Goal: Task Accomplishment & Management: Use online tool/utility

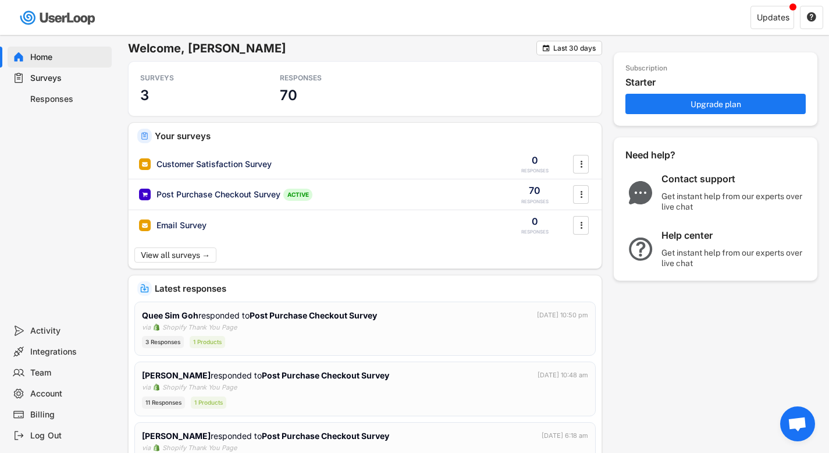
click at [61, 100] on div "Responses" at bounding box center [68, 99] width 77 height 11
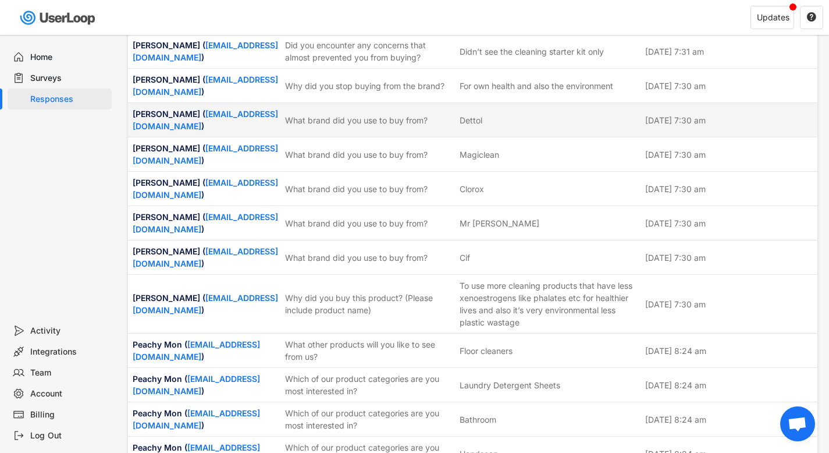
scroll to position [1618, 0]
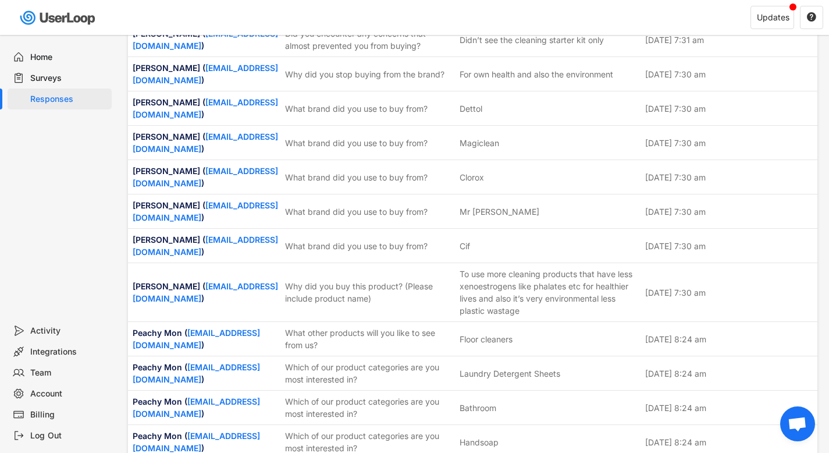
click at [45, 77] on div "Surveys" at bounding box center [68, 78] width 77 height 11
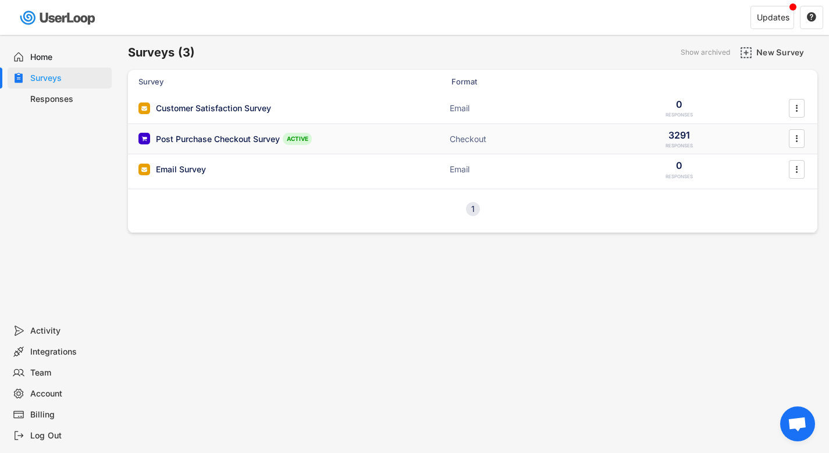
click at [232, 138] on div "Post Purchase Checkout Survey" at bounding box center [218, 139] width 124 height 12
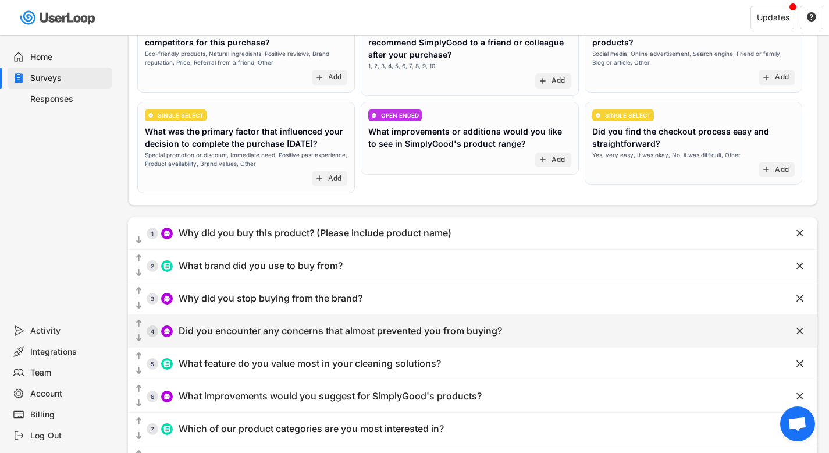
scroll to position [220, 0]
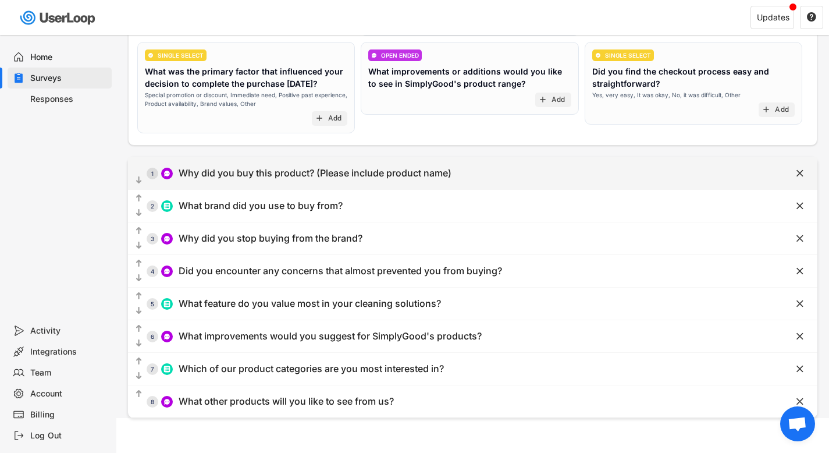
click at [277, 178] on div "Why did you buy this product? (Please include product name)" at bounding box center [315, 173] width 273 height 12
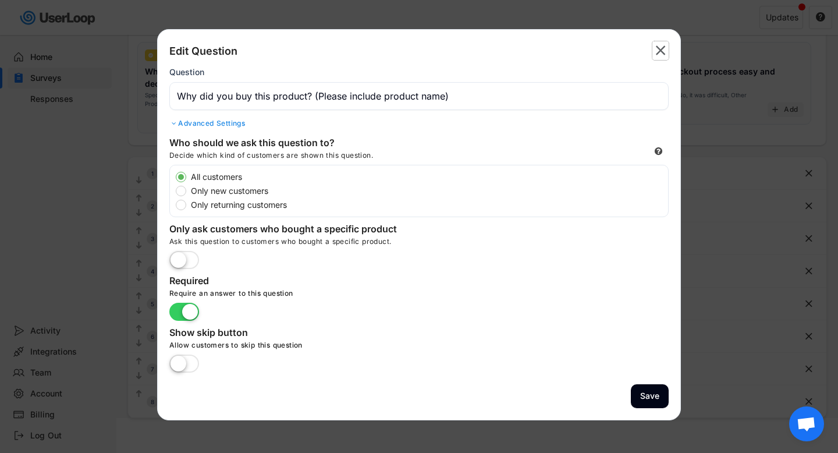
click at [658, 54] on text "" at bounding box center [661, 50] width 10 height 17
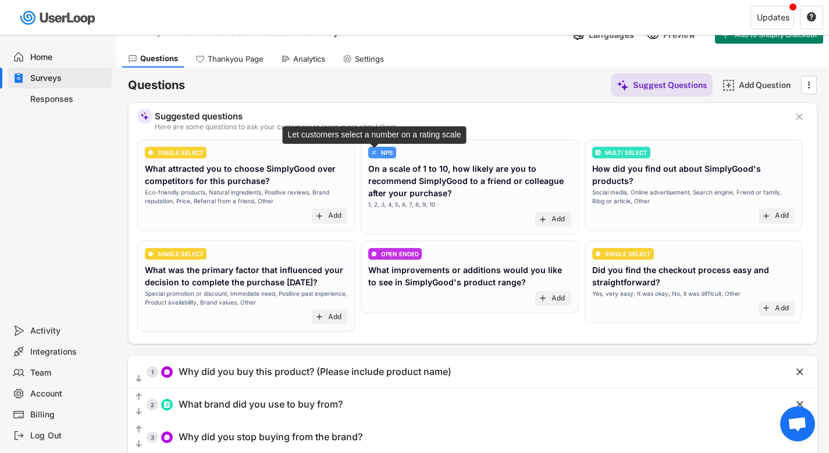
scroll to position [0, 0]
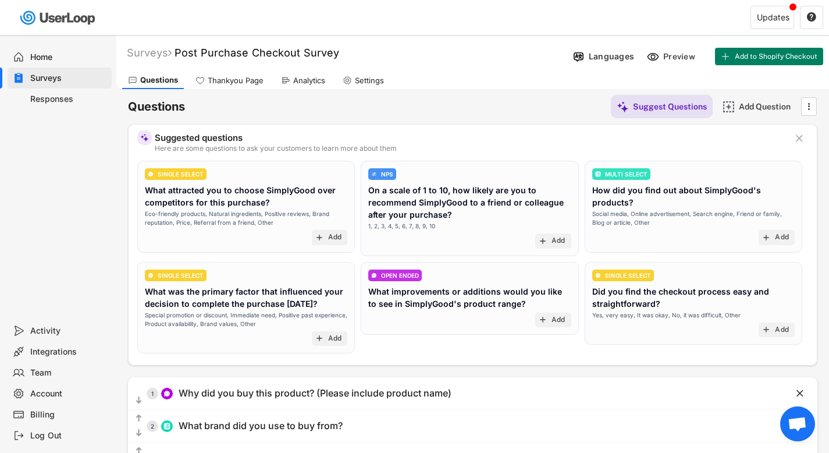
click at [297, 82] on div "Analytics" at bounding box center [309, 81] width 32 height 10
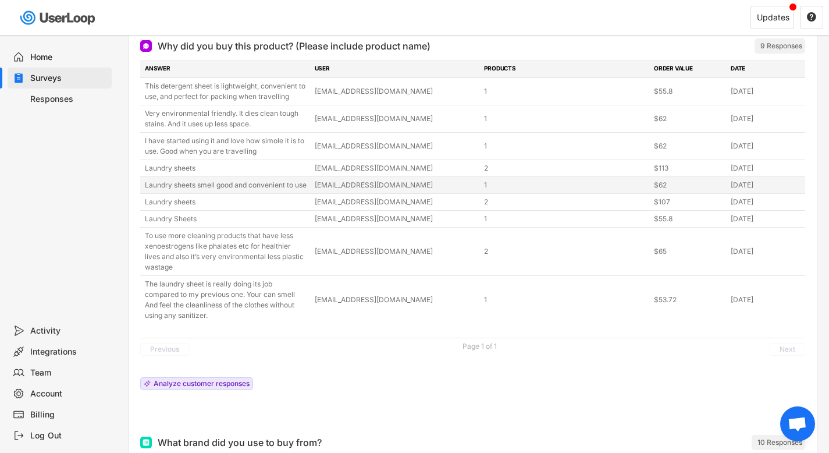
scroll to position [207, 0]
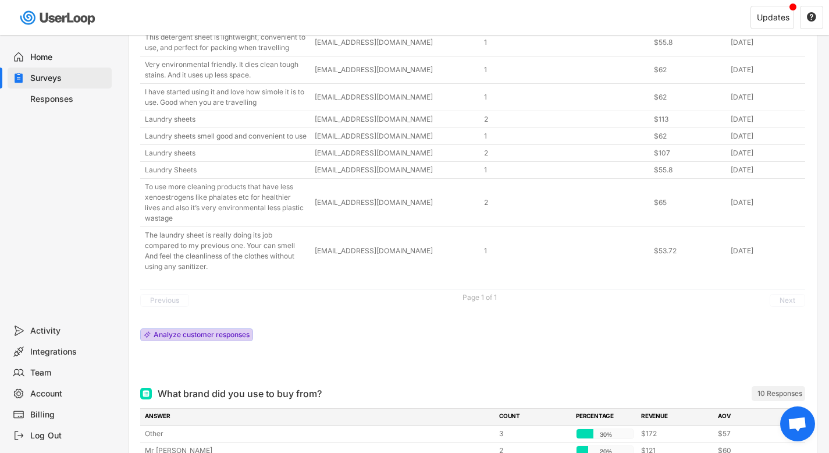
click at [221, 338] on div "Analyze customer responses" at bounding box center [202, 334] width 96 height 7
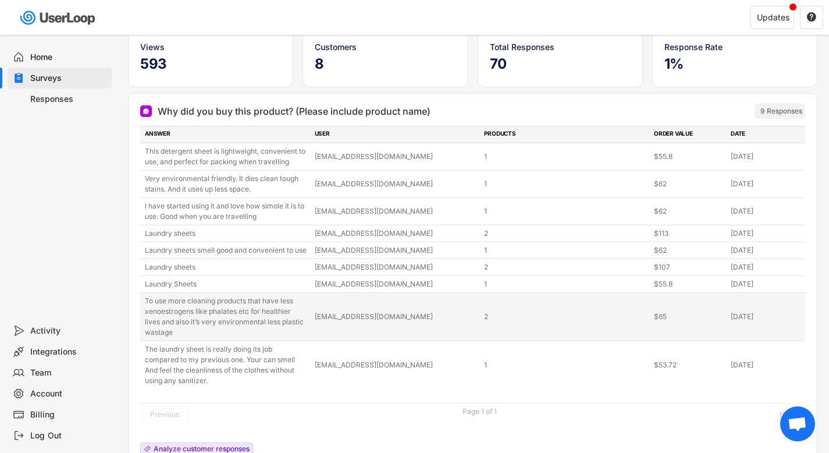
scroll to position [0, 0]
